Goal: Task Accomplishment & Management: Use online tool/utility

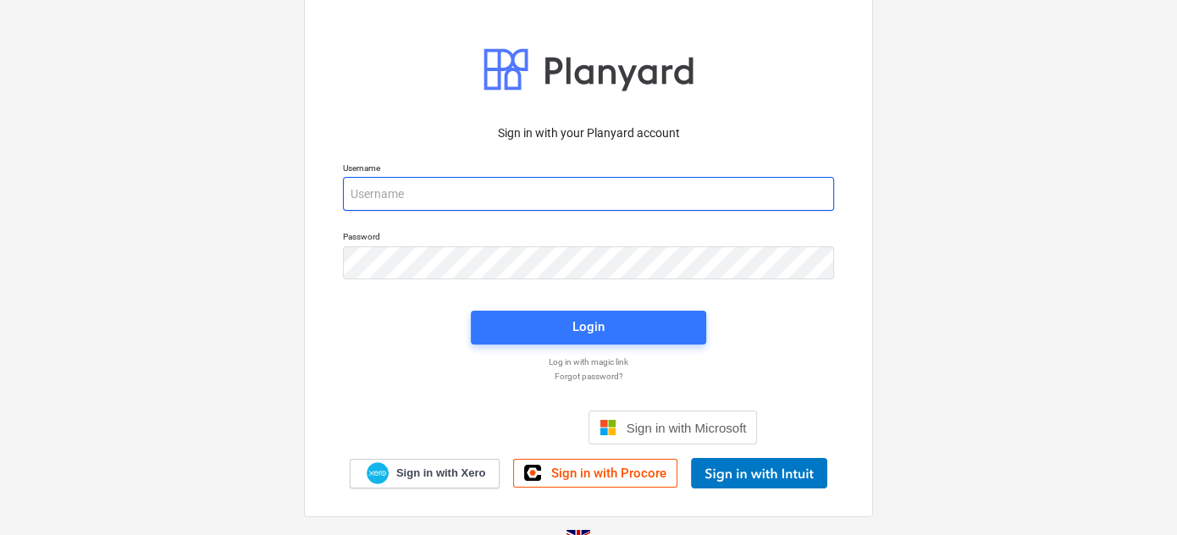
click at [438, 196] on input "email" at bounding box center [588, 194] width 491 height 34
type input "[PERSON_NAME][EMAIL_ADDRESS][DOMAIN_NAME]"
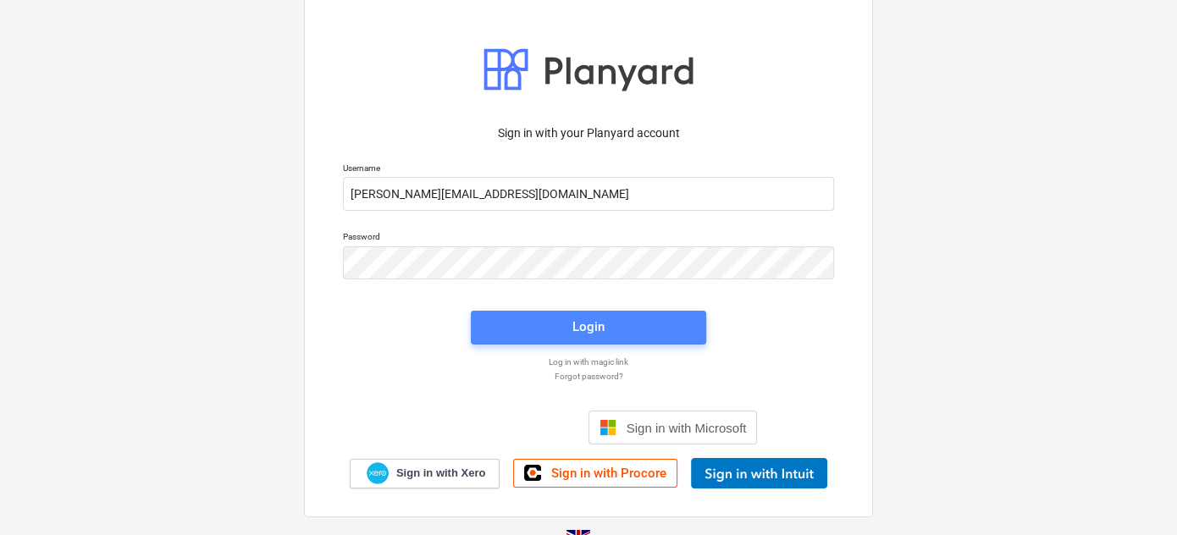
click at [495, 311] on button "Login" at bounding box center [588, 328] width 235 height 34
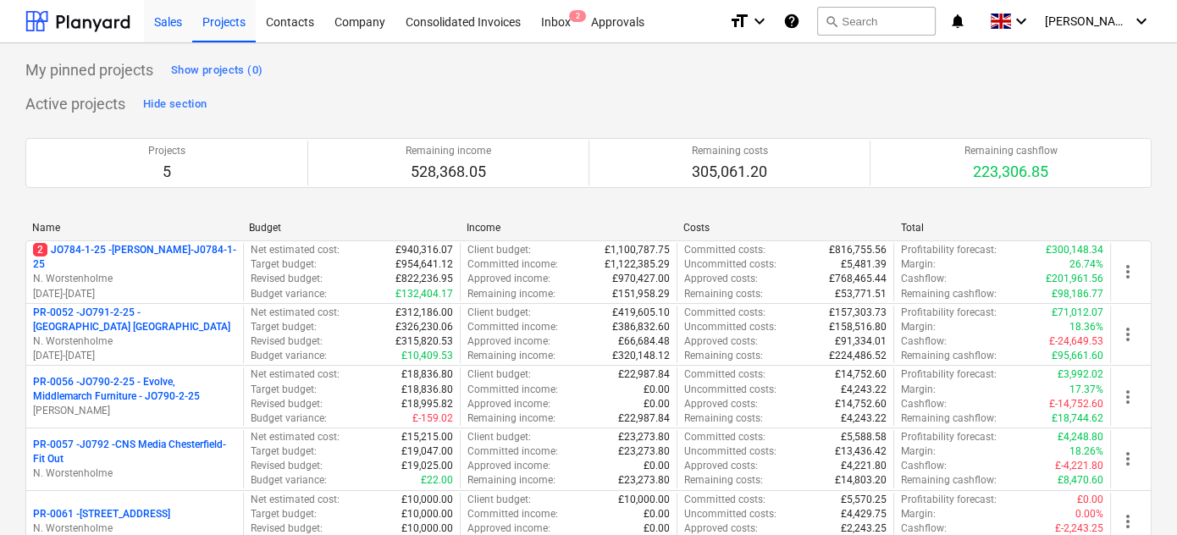
click at [169, 29] on div "Sales" at bounding box center [168, 20] width 48 height 43
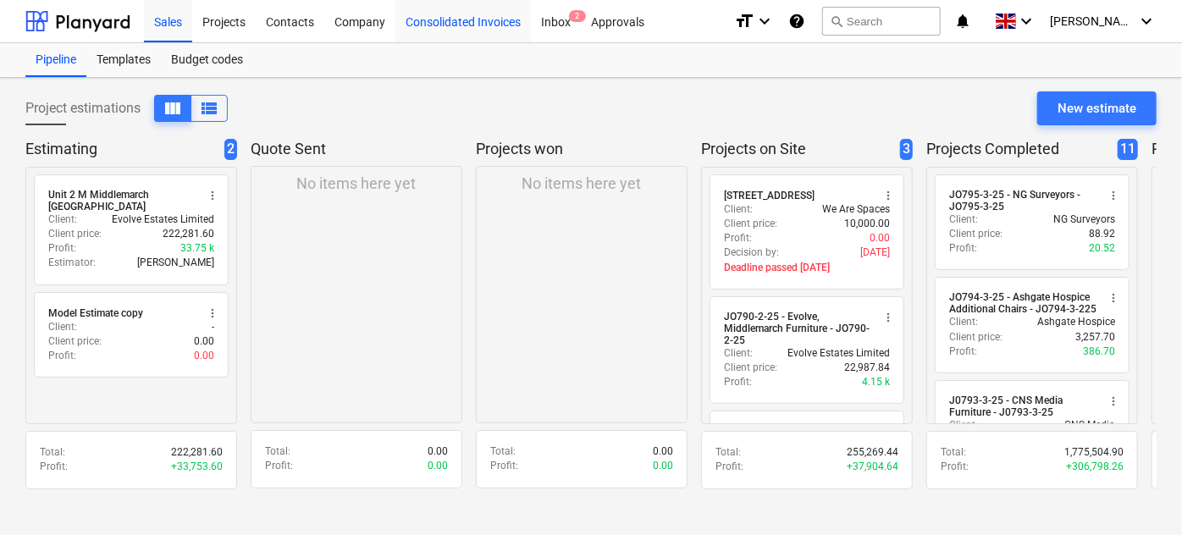
click at [482, 23] on div "Consolidated Invoices" at bounding box center [462, 20] width 135 height 43
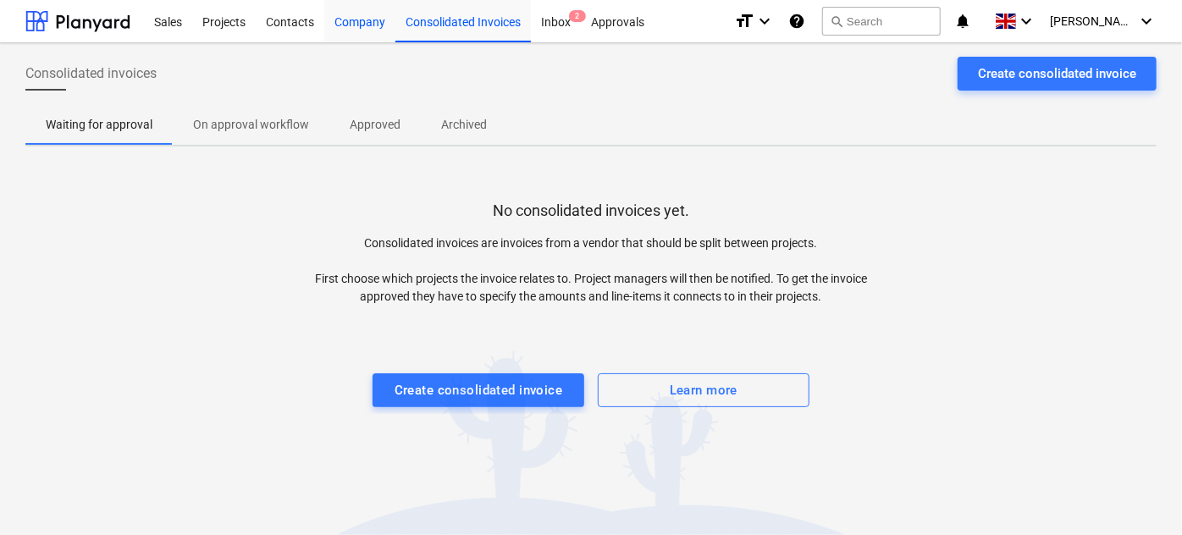
click at [376, 22] on div "Company" at bounding box center [359, 20] width 71 height 43
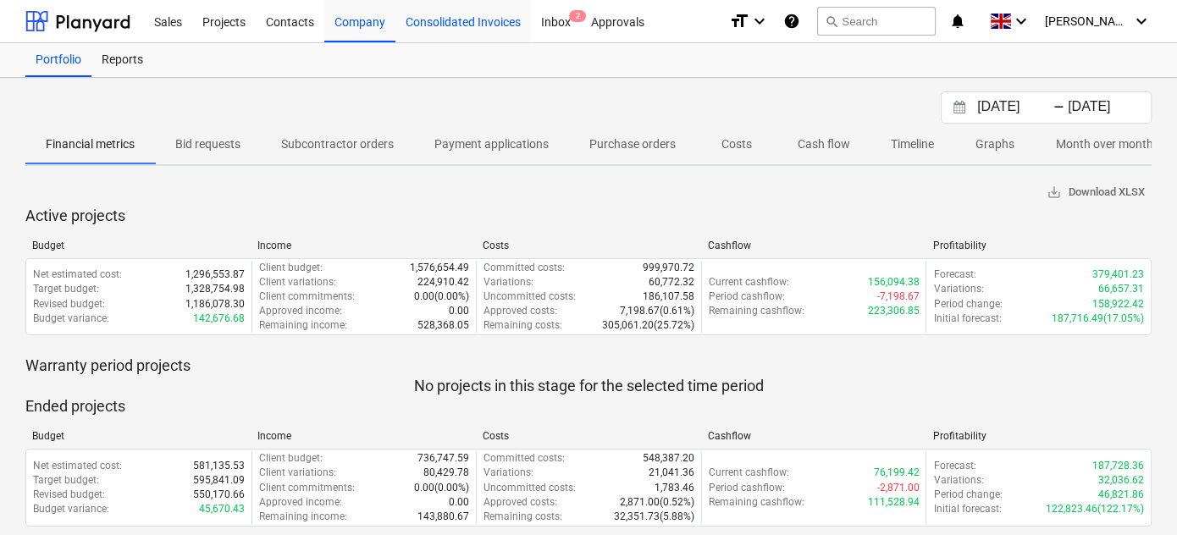
click at [483, 24] on div "Consolidated Invoices" at bounding box center [462, 20] width 135 height 43
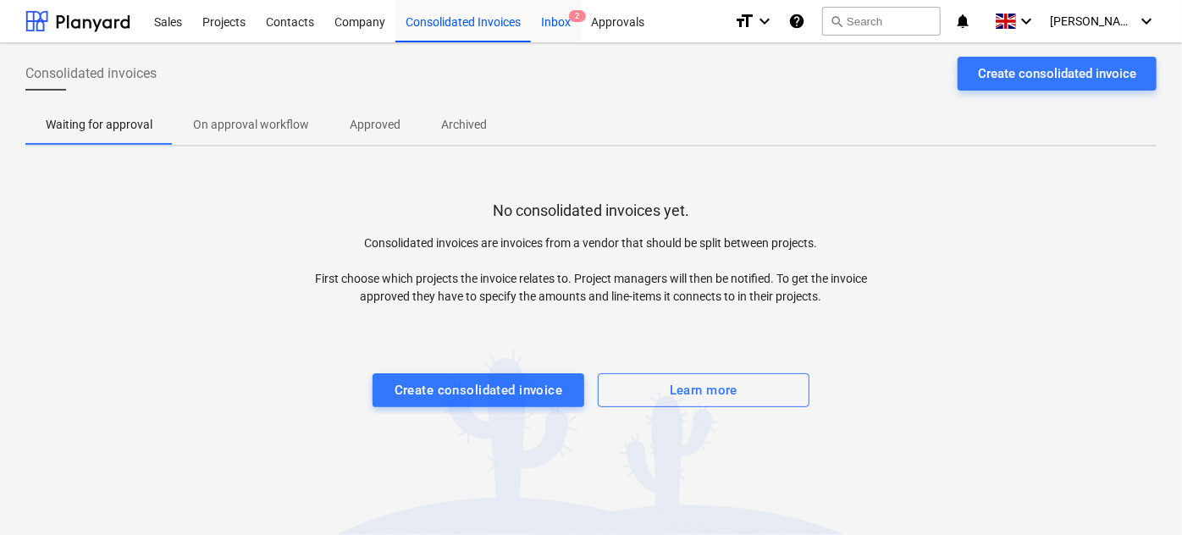
click at [556, 24] on div "Inbox 2" at bounding box center [556, 20] width 50 height 43
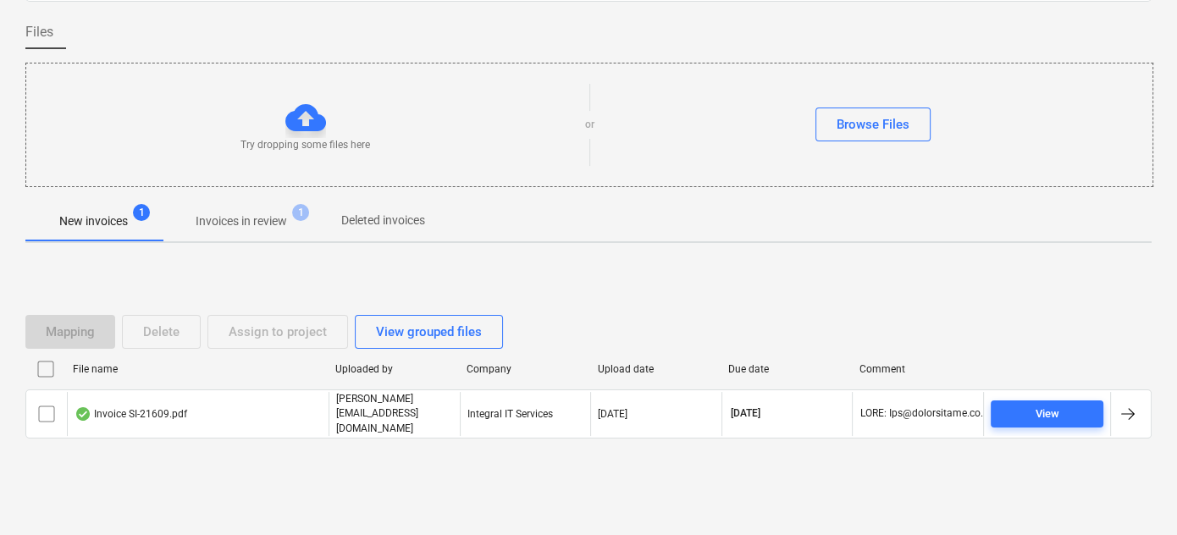
scroll to position [119, 0]
click at [244, 213] on p "Invoices in review" at bounding box center [241, 222] width 91 height 18
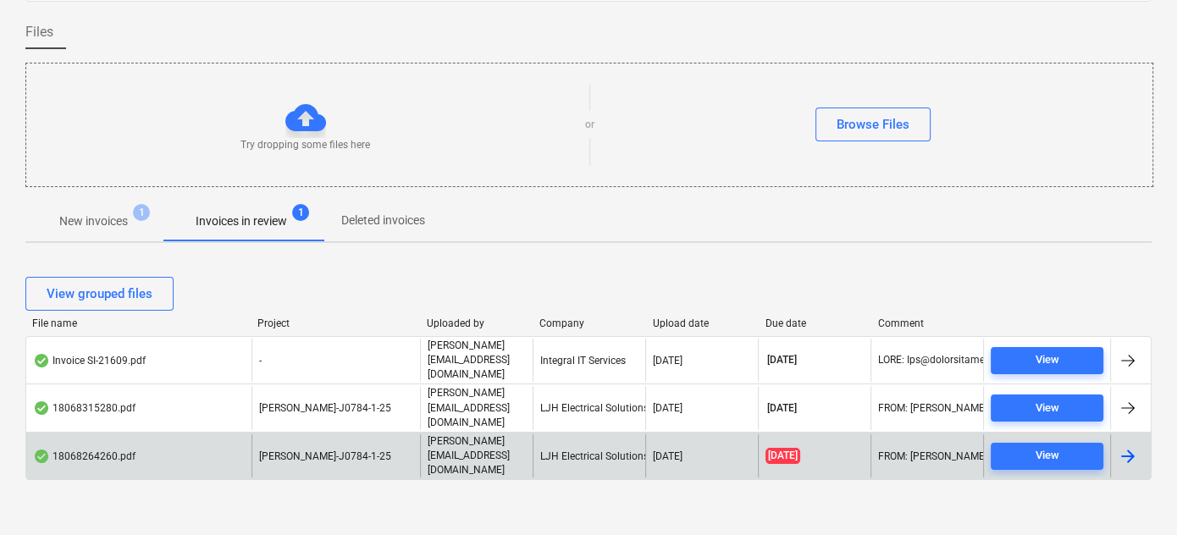
click at [98, 450] on div "18068264260.pdf" at bounding box center [84, 457] width 102 height 14
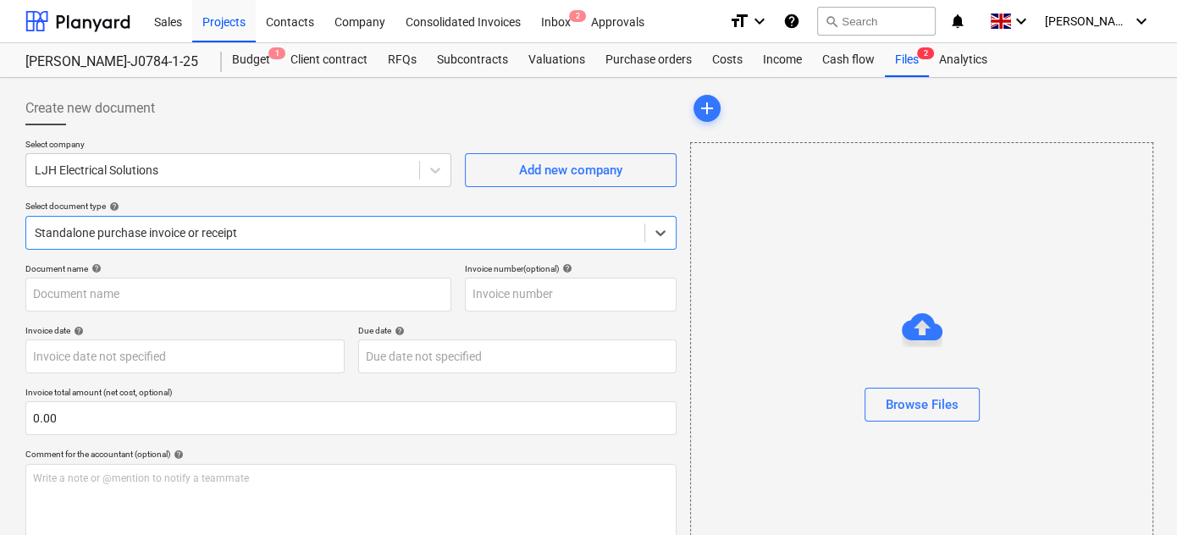
type input "INV-3753"
type input "[DATE]"
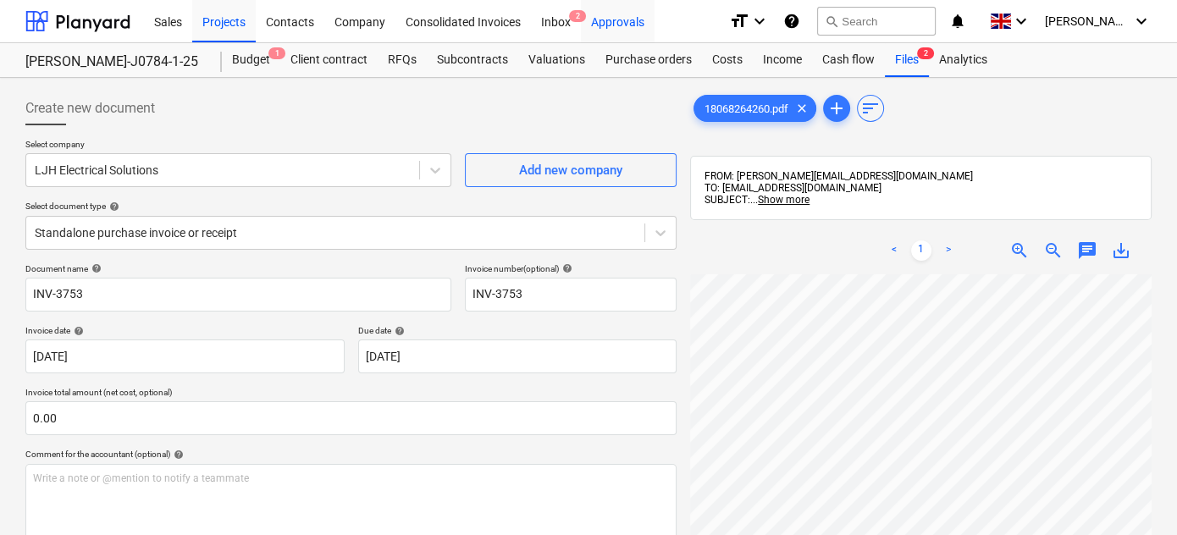
click at [628, 23] on div "Approvals" at bounding box center [618, 20] width 74 height 43
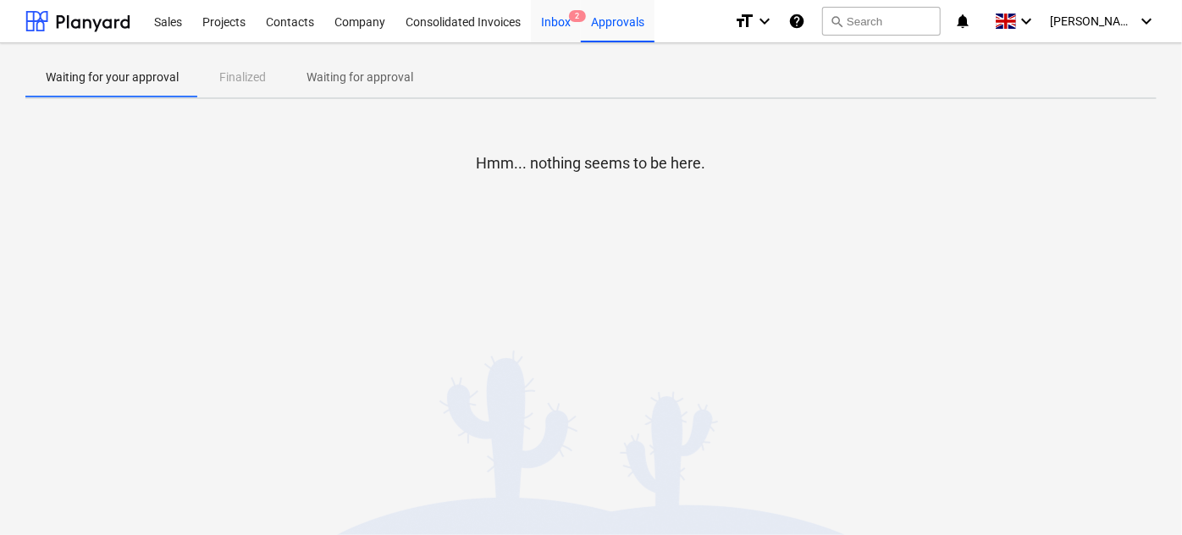
click at [537, 24] on div "Inbox 2" at bounding box center [556, 20] width 50 height 43
